Goal: Find specific page/section: Find specific page/section

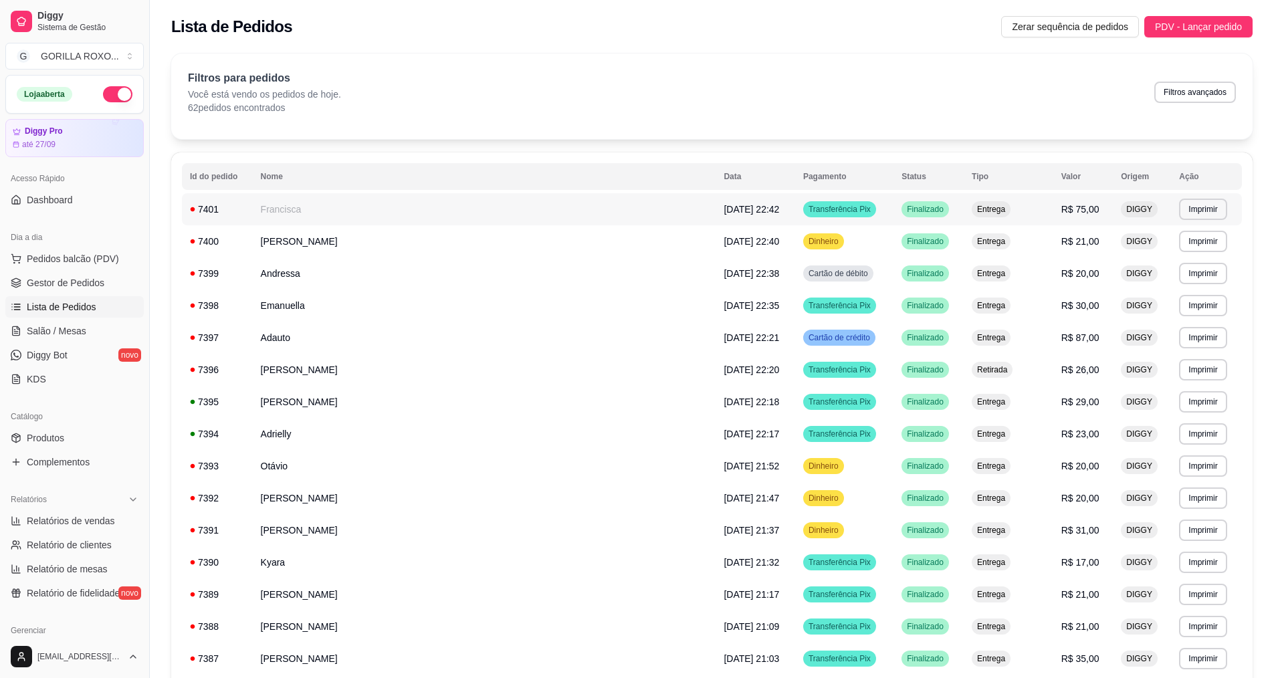
click at [482, 207] on td "Francisca" at bounding box center [484, 209] width 463 height 32
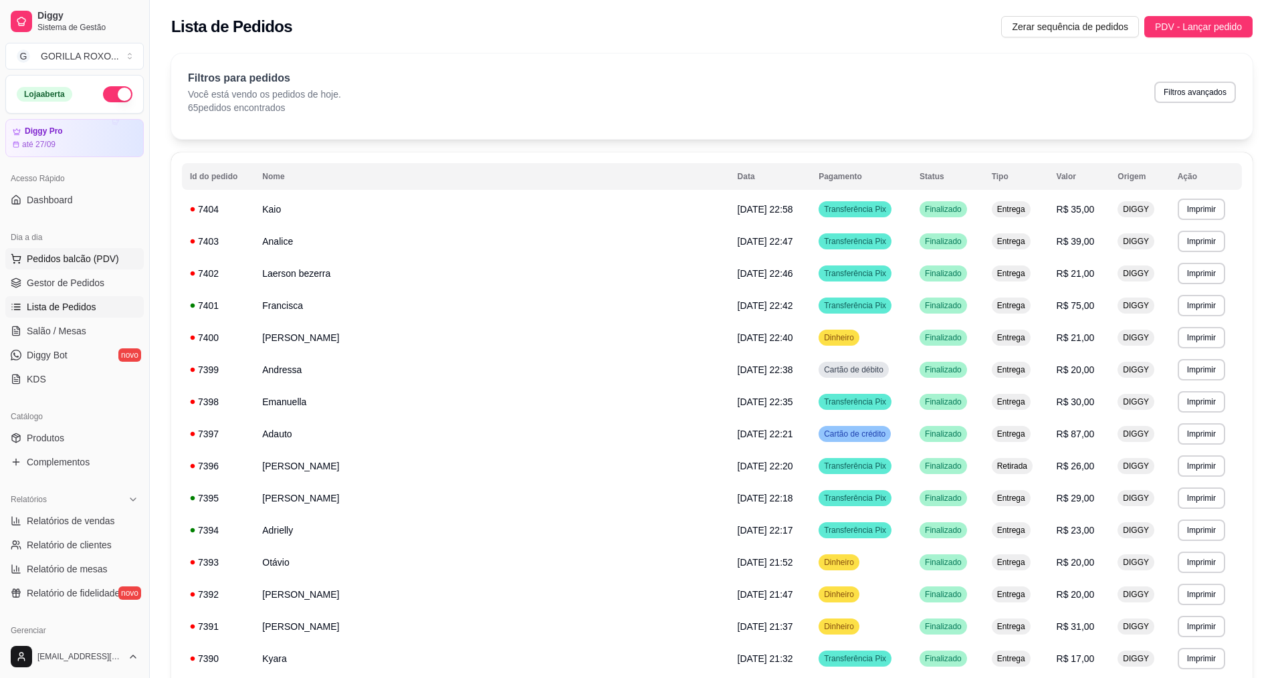
click at [86, 259] on span "Pedidos balcão (PDV)" at bounding box center [73, 258] width 92 height 13
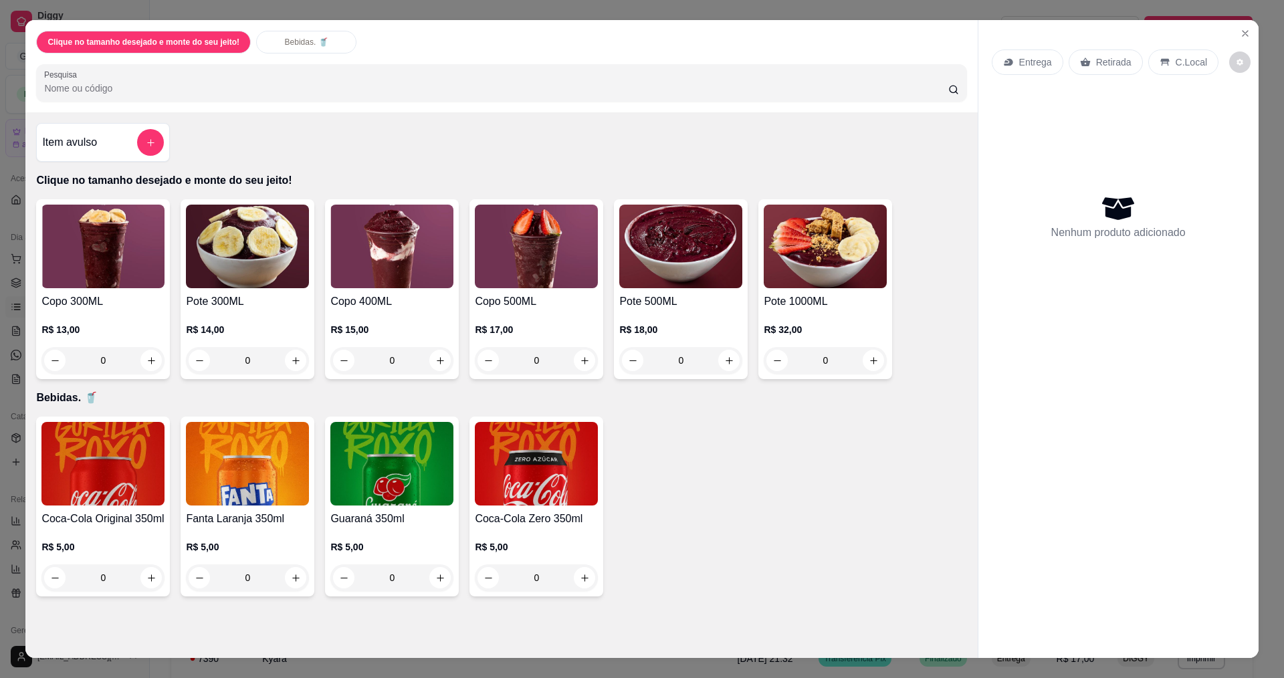
scroll to position [23, 0]
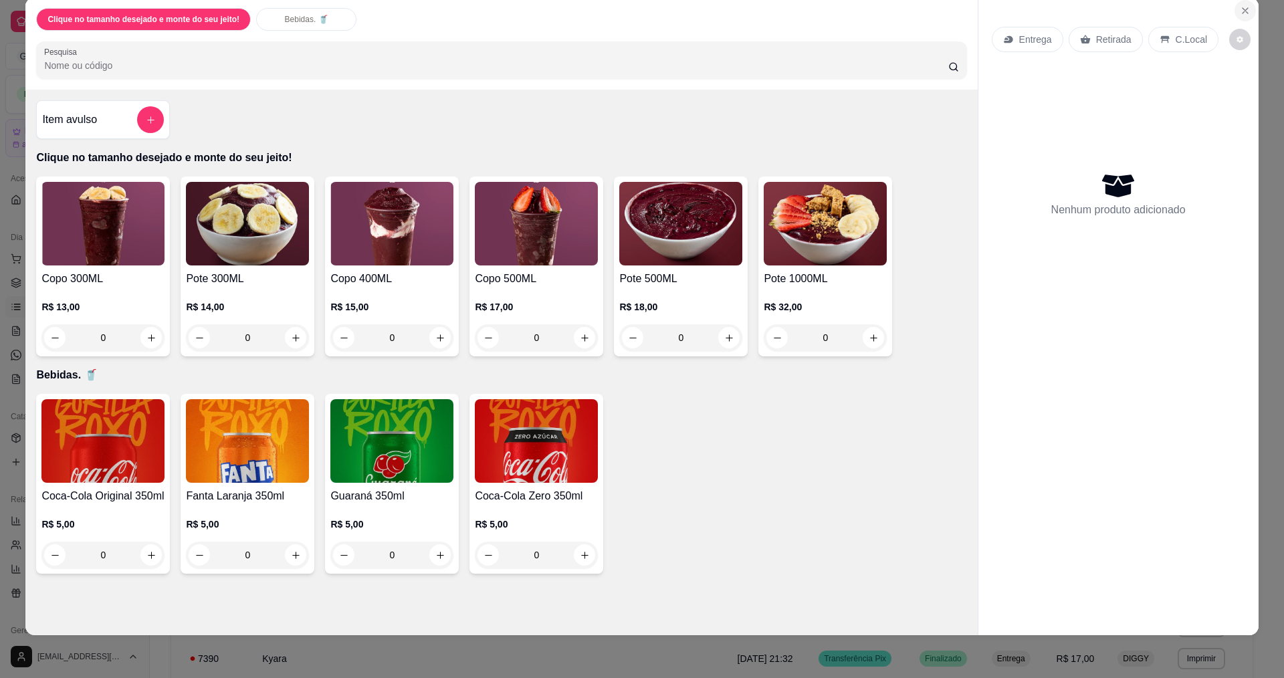
click at [1242, 3] on button "Close" at bounding box center [1244, 10] width 21 height 21
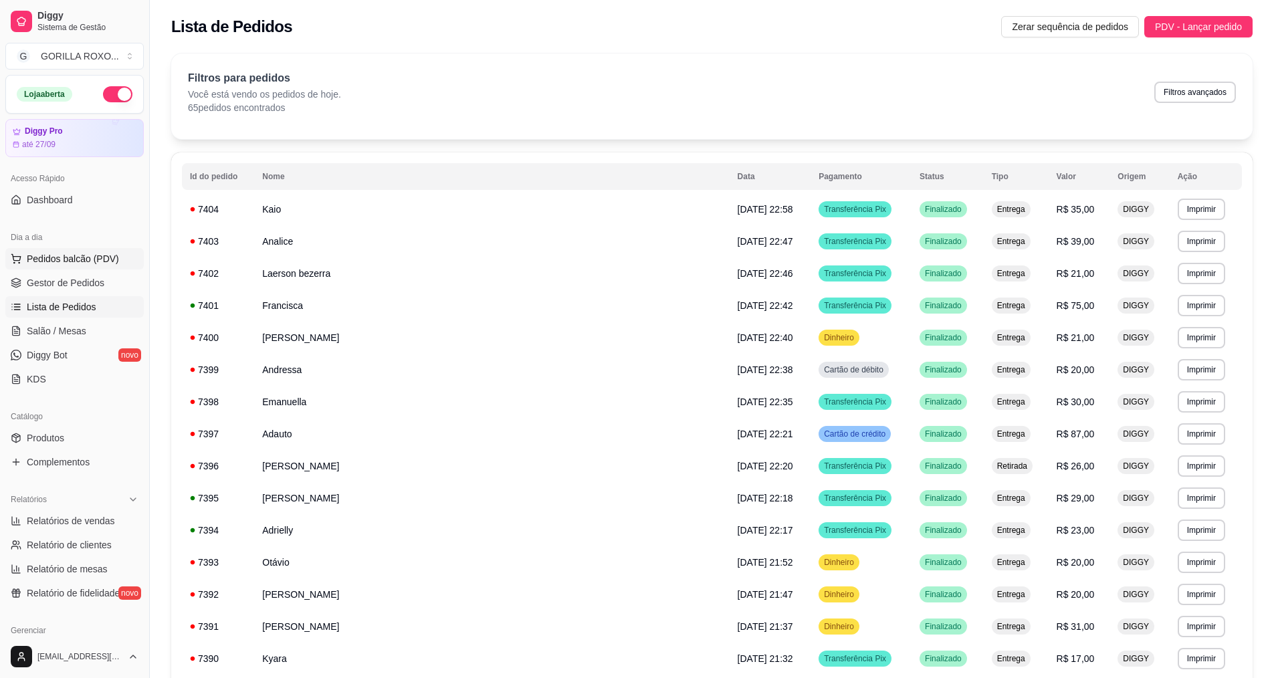
click at [85, 251] on button "Pedidos balcão (PDV)" at bounding box center [74, 258] width 138 height 21
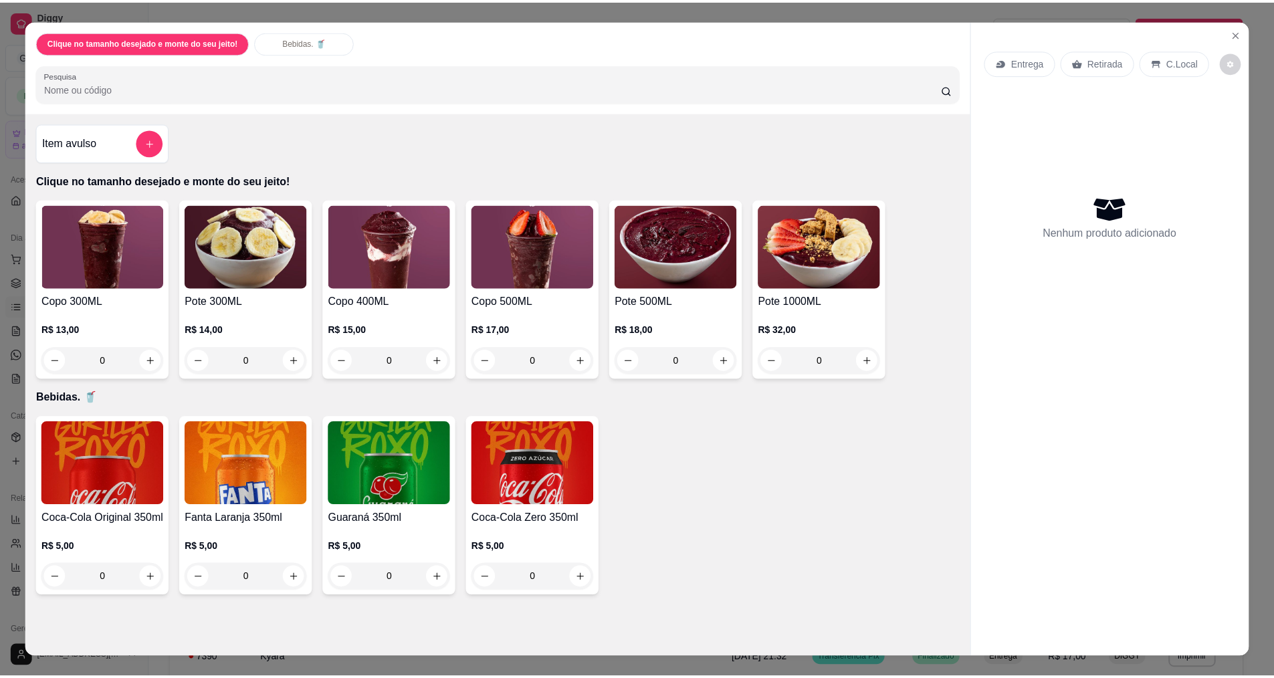
scroll to position [23, 0]
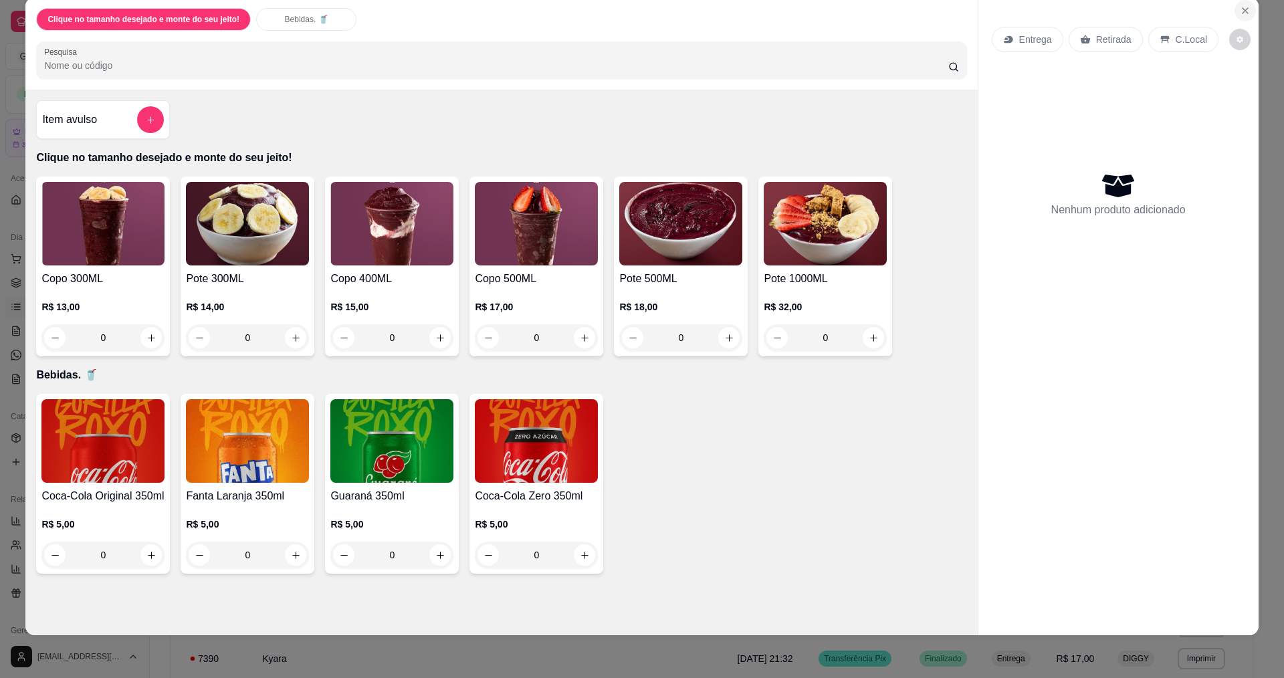
click at [1244, 3] on button "Close" at bounding box center [1244, 10] width 21 height 21
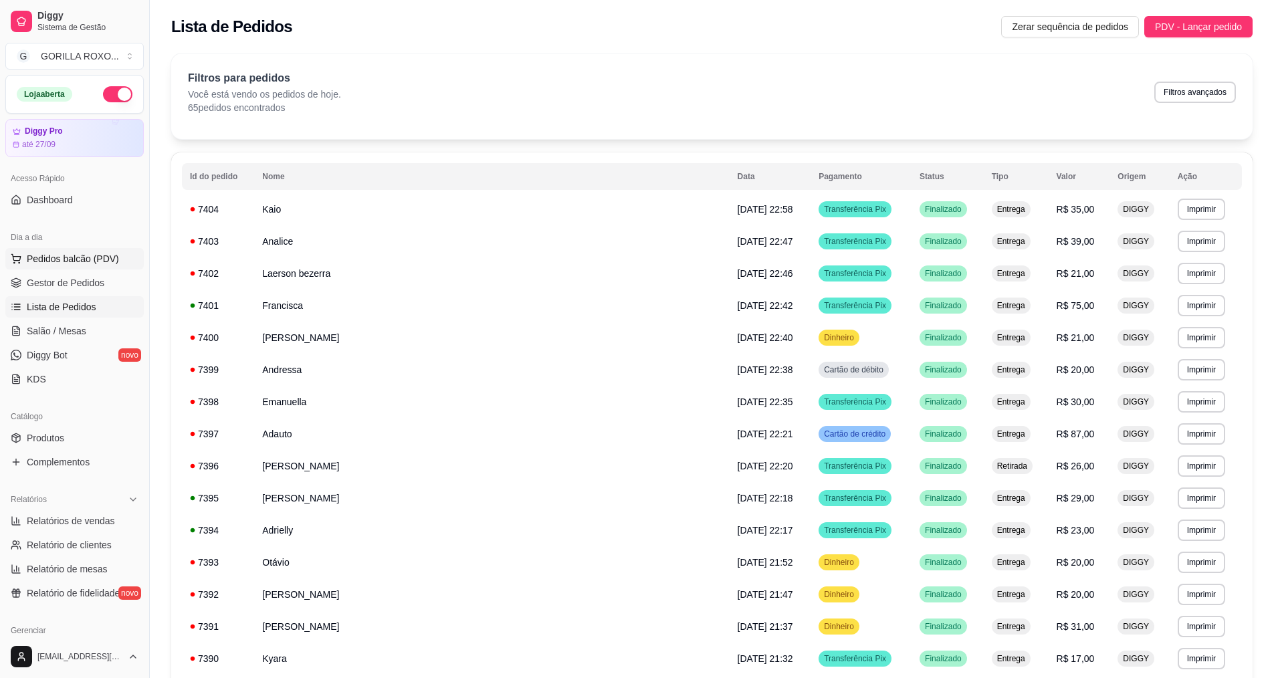
click at [80, 261] on span "Pedidos balcão (PDV)" at bounding box center [73, 258] width 92 height 13
click at [73, 267] on button "Pedidos balcão (PDV)" at bounding box center [74, 258] width 138 height 21
click at [109, 263] on span "Pedidos balcão (PDV)" at bounding box center [73, 258] width 92 height 13
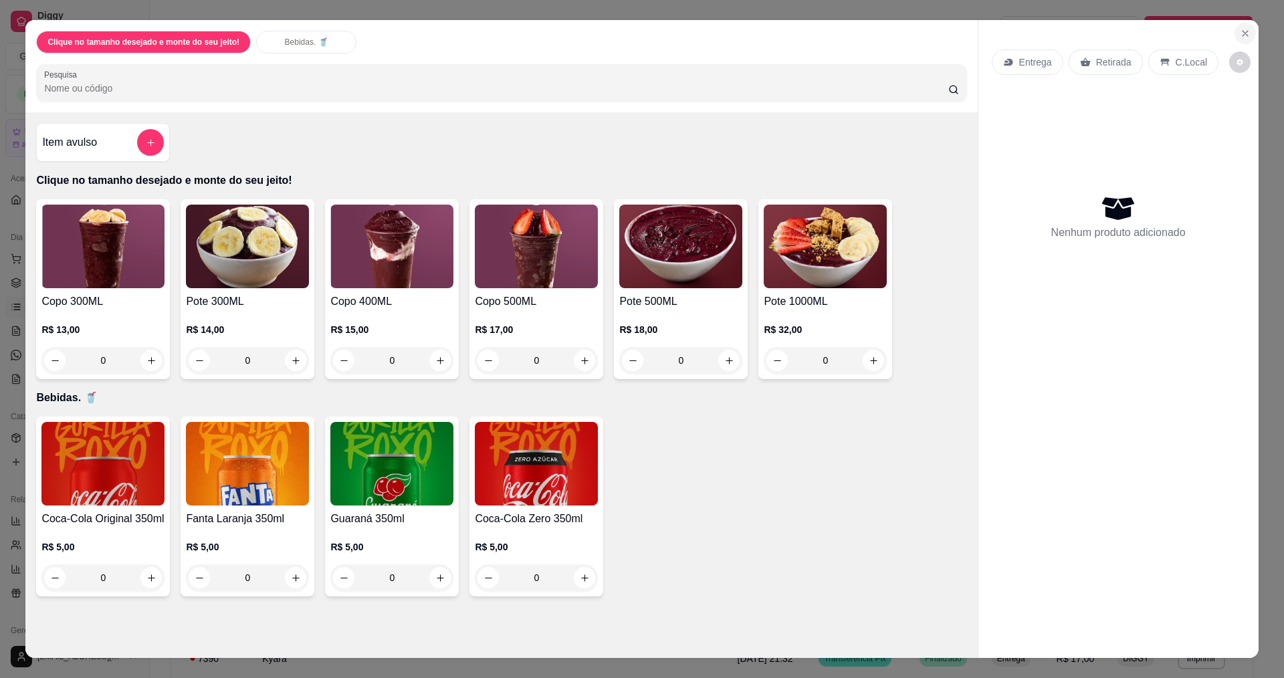
click at [1247, 37] on button "Close" at bounding box center [1244, 33] width 21 height 21
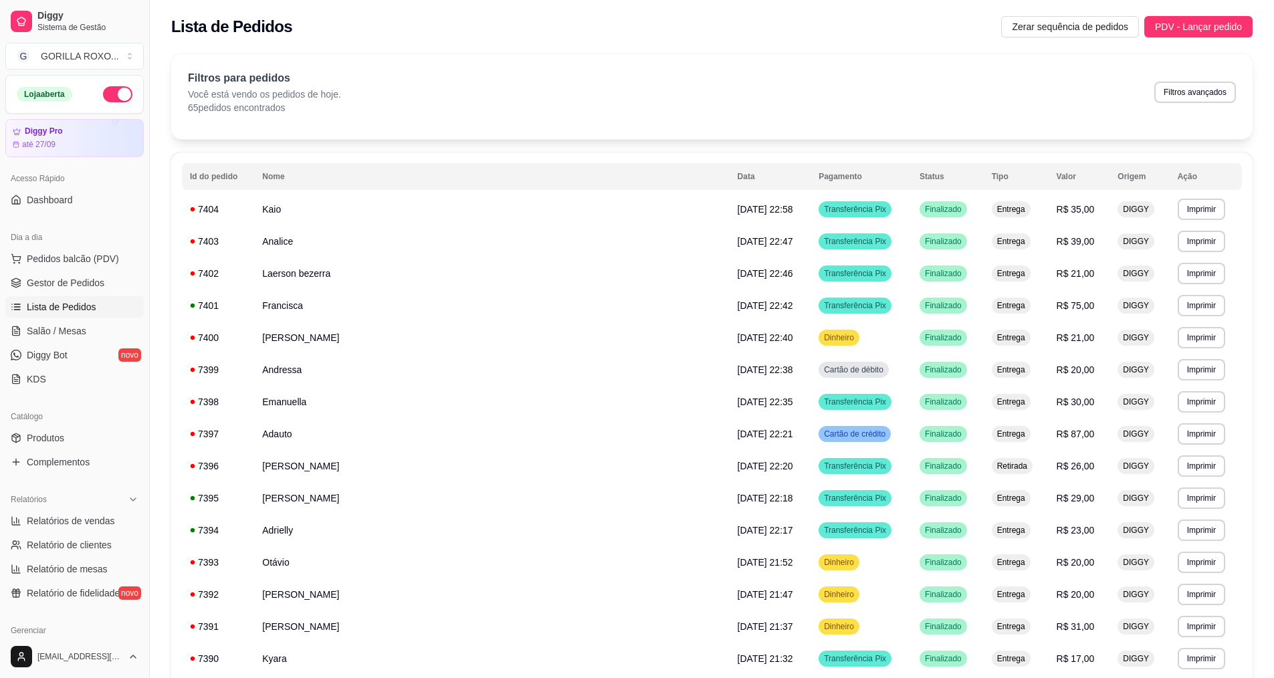
click at [109, 92] on button "button" at bounding box center [117, 94] width 29 height 16
